Goal: Check status

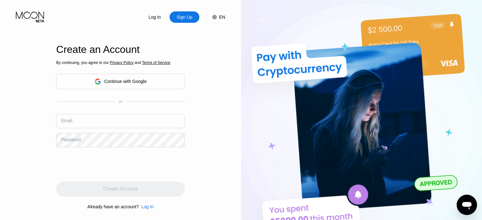
click at [156, 18] on div "Log In" at bounding box center [155, 17] width 14 height 6
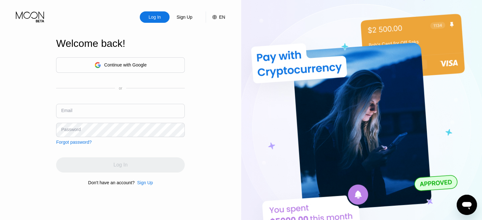
click at [161, 66] on div "Continue with Google" at bounding box center [120, 65] width 129 height 16
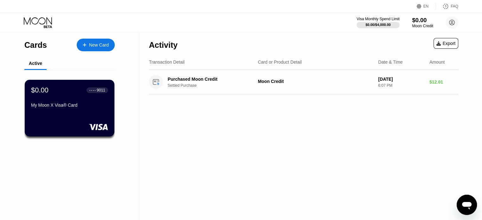
click at [415, 19] on div "$0.00" at bounding box center [422, 20] width 21 height 7
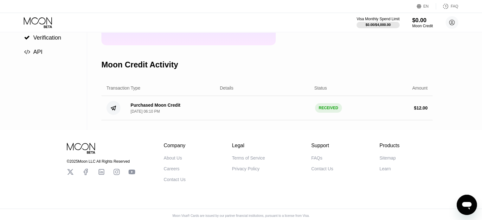
scroll to position [96, 0]
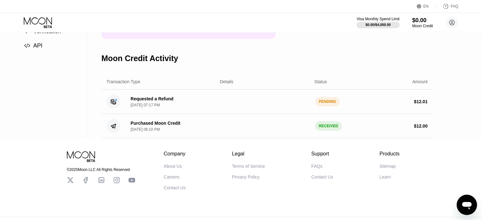
click at [208, 107] on div "Requested a Refund [DATE] 07:17 PM" at bounding box center [171, 101] width 90 height 11
click at [343, 104] on div "$ 12.01" at bounding box center [383, 101] width 90 height 5
click at [114, 106] on circle at bounding box center [114, 102] width 14 height 14
click at [129, 105] on div "Requested a Refund [DATE] 07:17 PM" at bounding box center [150, 101] width 48 height 11
drag, startPoint x: 137, startPoint y: 106, endPoint x: 142, endPoint y: 109, distance: 6.2
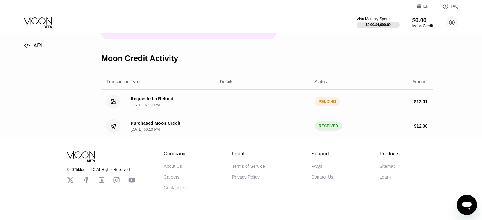
click at [139, 101] on div "Requested a Refund" at bounding box center [152, 98] width 43 height 5
drag, startPoint x: 142, startPoint y: 114, endPoint x: 143, endPoint y: 118, distance: 3.9
click at [143, 114] on div "Requested a Refund [DATE] 07:17 PM PENDING $ 12.01" at bounding box center [266, 102] width 331 height 24
drag, startPoint x: 147, startPoint y: 115, endPoint x: 199, endPoint y: 115, distance: 52.0
click at [148, 114] on div "Requested a Refund [DATE] 07:17 PM PENDING $ 12.01" at bounding box center [266, 102] width 331 height 24
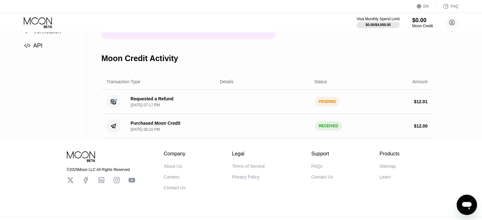
drag, startPoint x: 276, startPoint y: 119, endPoint x: 282, endPoint y: 114, distance: 8.0
click at [277, 114] on div "Requested a Refund [DATE] 07:17 PM PENDING $ 12.01" at bounding box center [266, 102] width 331 height 24
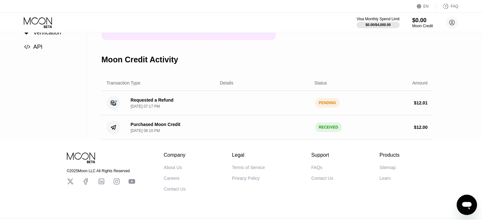
scroll to position [0, 0]
